Goal: Information Seeking & Learning: Learn about a topic

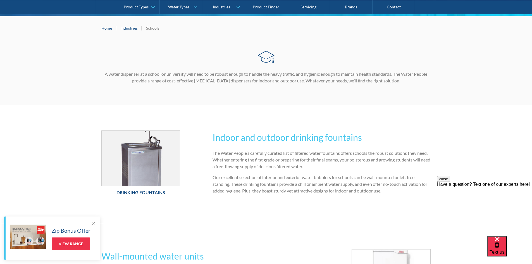
scroll to position [112, 0]
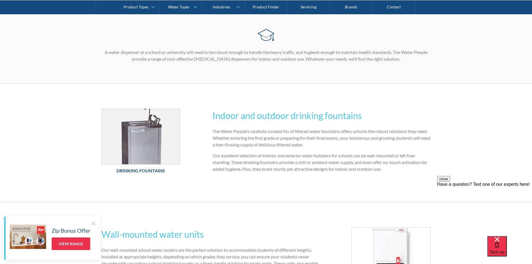
click at [135, 170] on h6 "Drinking Fountains" at bounding box center [140, 170] width 79 height 7
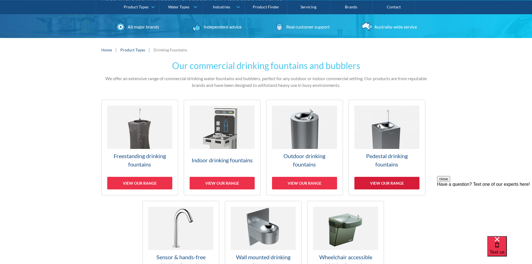
click at [388, 182] on div "View our range" at bounding box center [386, 183] width 65 height 13
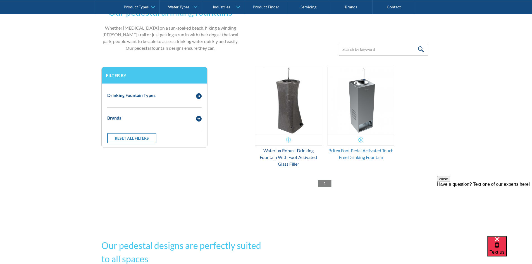
click at [362, 150] on div "Britex Foot Pedal Activated Touch Free Drinking Fountain" at bounding box center [360, 153] width 67 height 13
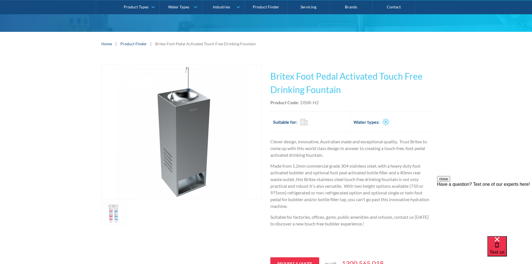
scroll to position [56, 0]
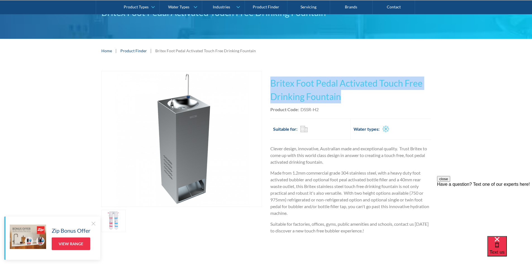
drag, startPoint x: 346, startPoint y: 97, endPoint x: 272, endPoint y: 84, distance: 75.3
click at [272, 84] on h1 "Britex Foot Pedal Activated Touch Free Drinking Fountain" at bounding box center [350, 89] width 160 height 27
copy h1 "Britex Foot Pedal Activated Touch Free Drinking Fountain"
